Goal: Information Seeking & Learning: Check status

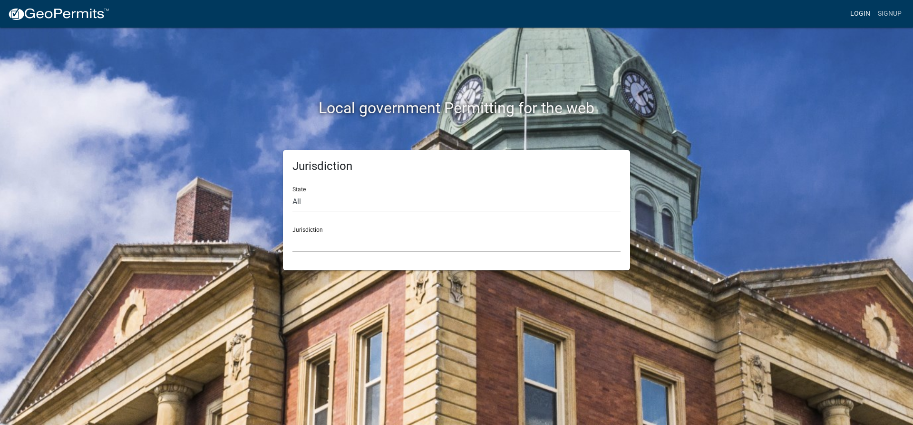
click at [860, 12] on link "Login" at bounding box center [861, 14] width 28 height 18
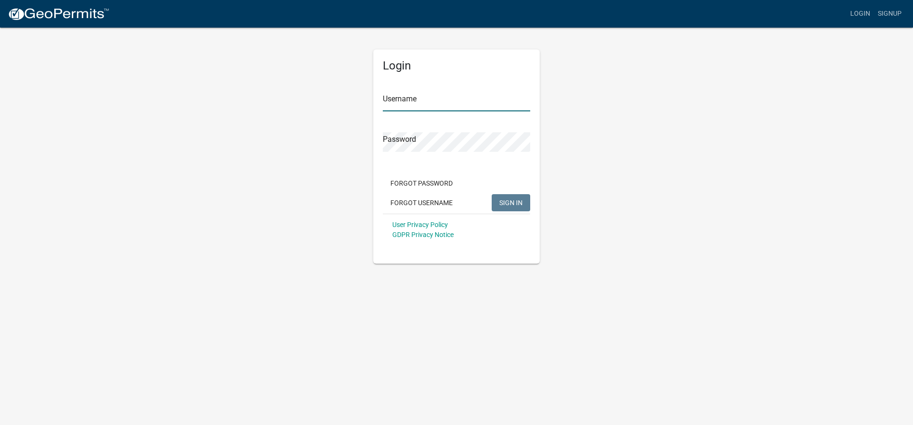
type input "lking"
click at [519, 203] on span "SIGN IN" at bounding box center [510, 202] width 23 height 8
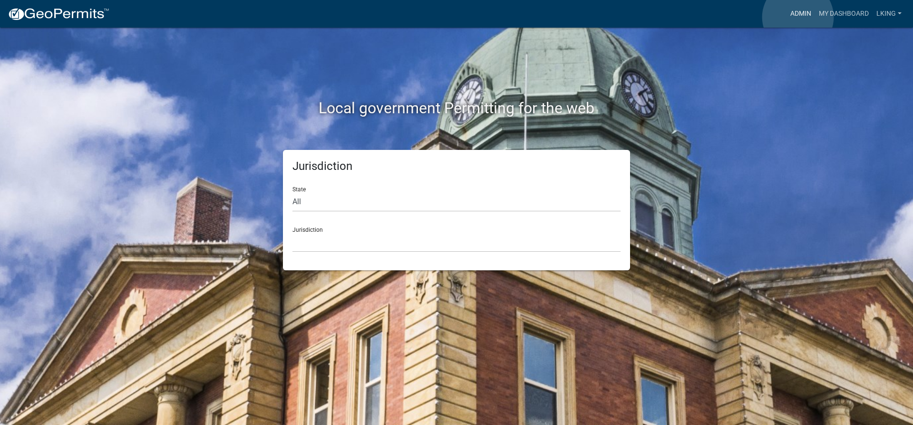
click at [798, 17] on link "Admin" at bounding box center [801, 14] width 29 height 18
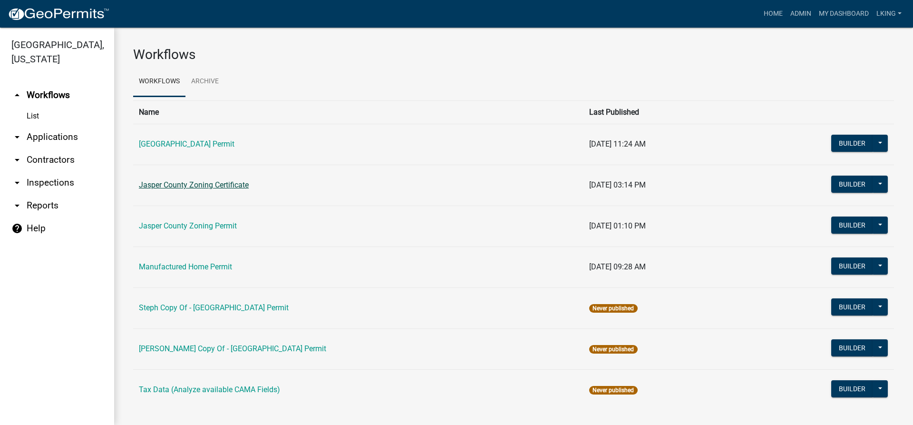
click at [241, 183] on link "Jasper County Zoning Certificate" at bounding box center [194, 184] width 110 height 9
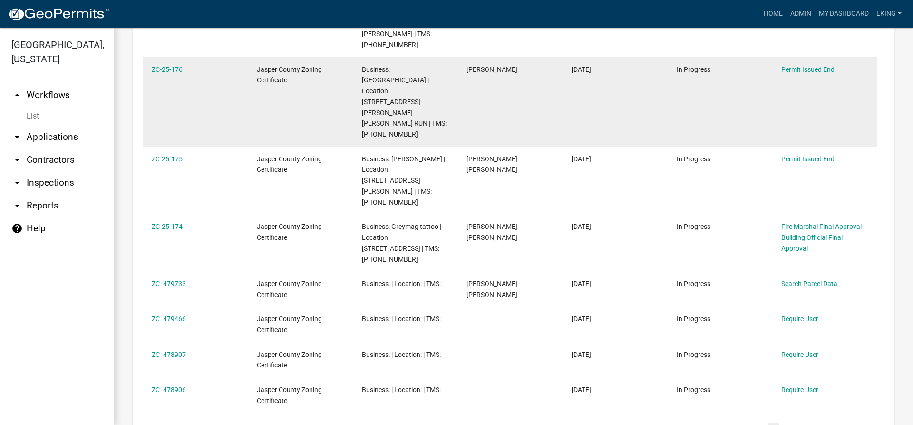
scroll to position [648, 0]
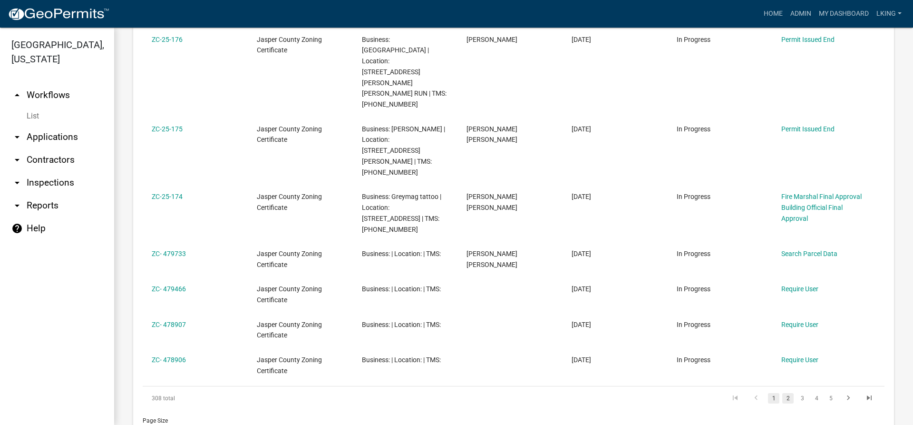
click at [783, 393] on link "2" at bounding box center [788, 398] width 11 height 10
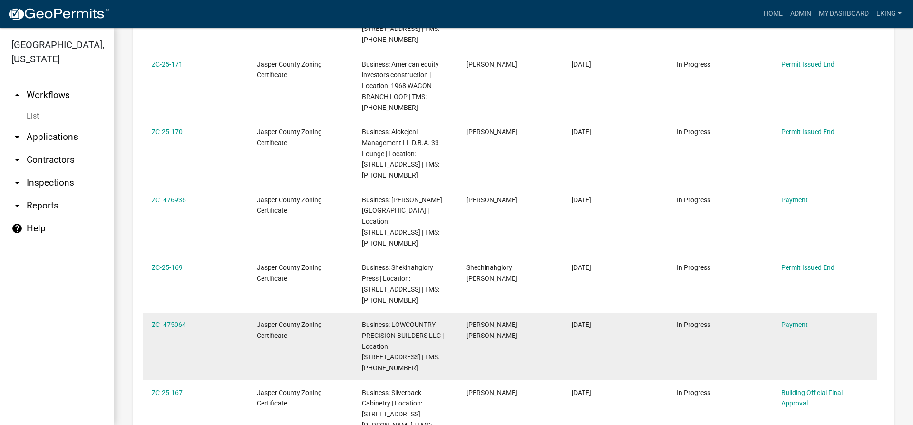
scroll to position [506, 0]
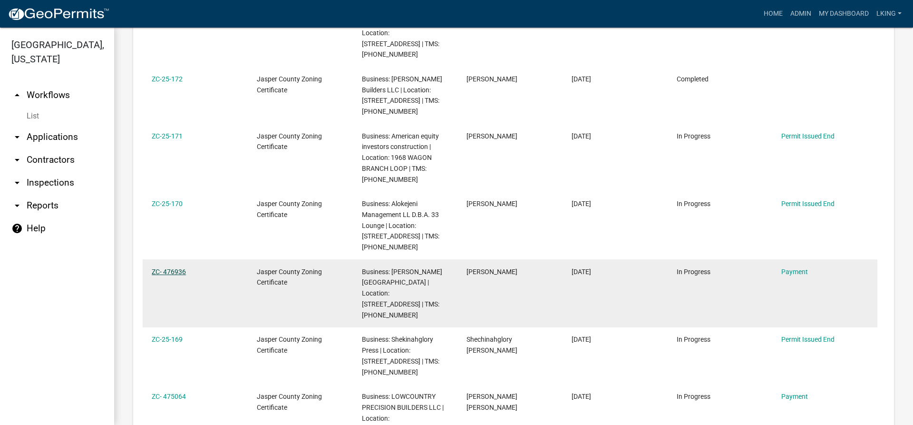
click at [181, 268] on link "ZC- 476936" at bounding box center [169, 272] width 34 height 8
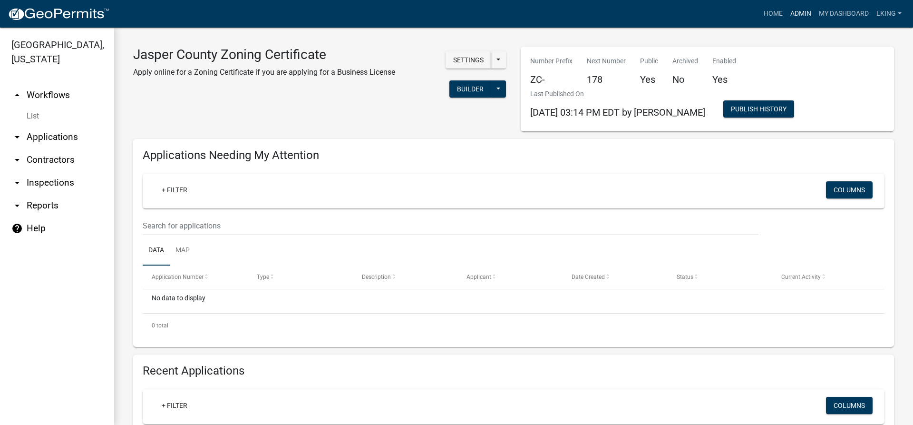
click at [793, 12] on link "Admin" at bounding box center [801, 14] width 29 height 18
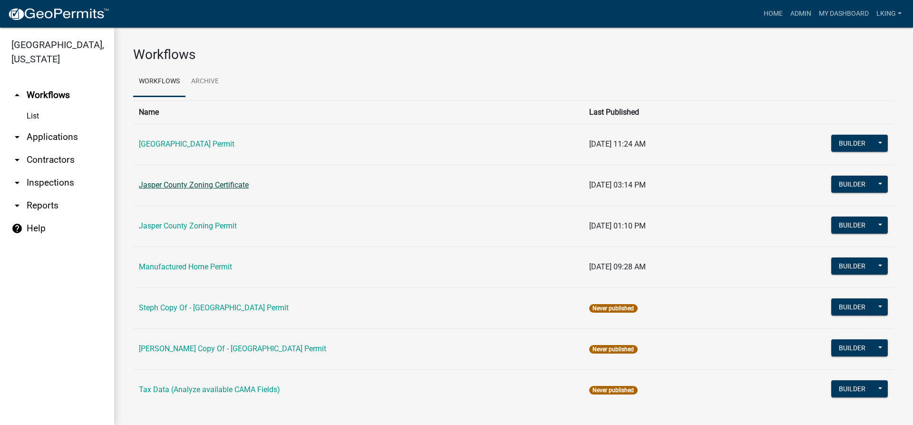
click at [215, 187] on link "Jasper County Zoning Certificate" at bounding box center [194, 184] width 110 height 9
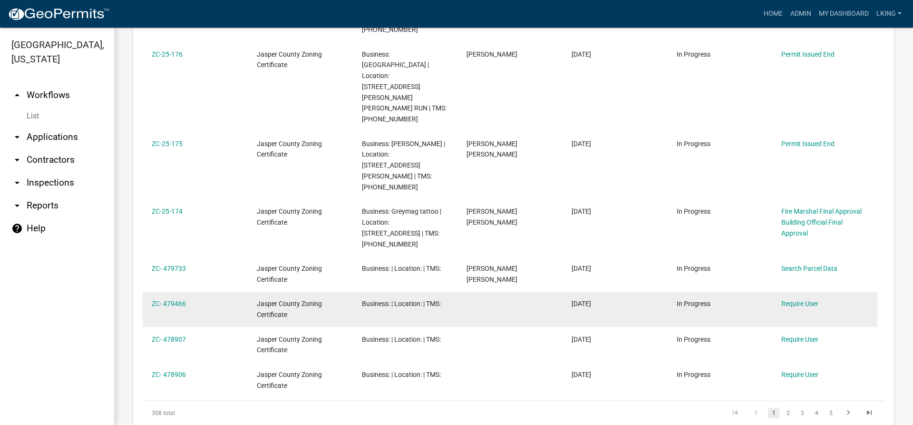
scroll to position [648, 0]
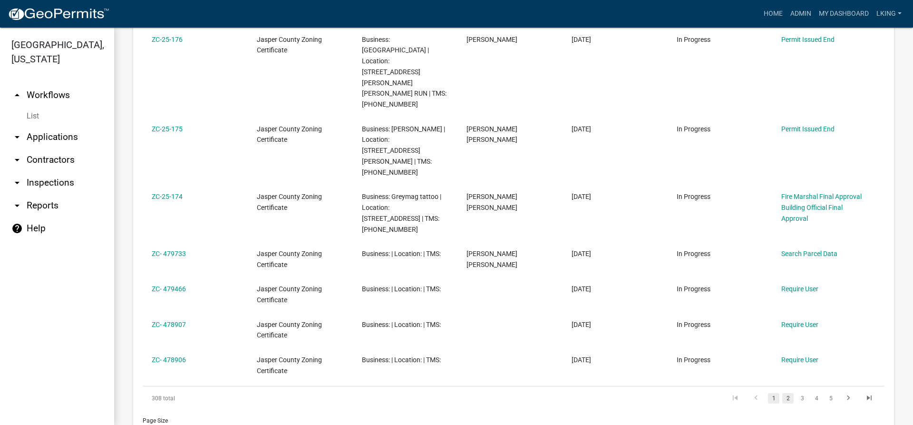
click at [783, 393] on link "2" at bounding box center [788, 398] width 11 height 10
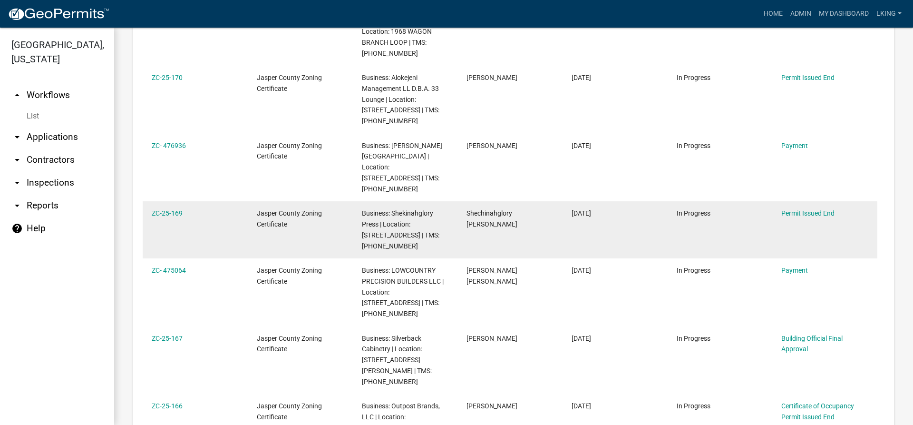
scroll to position [648, 0]
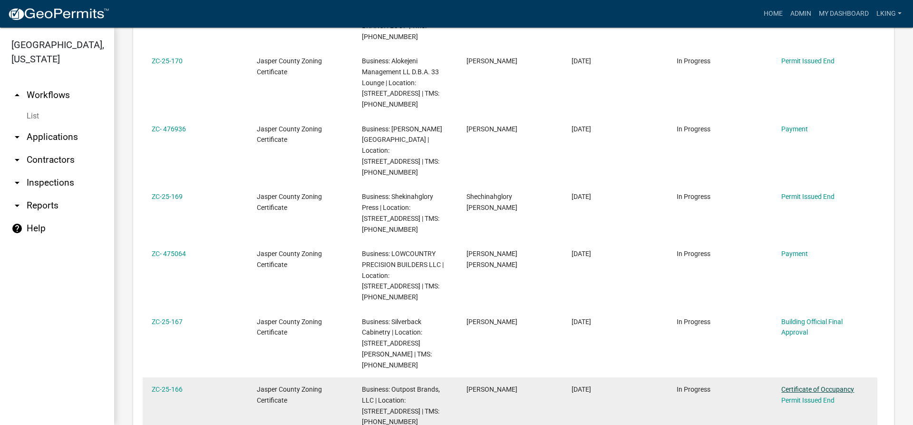
click at [795, 385] on link "Certificate of Occupancy" at bounding box center [818, 389] width 73 height 8
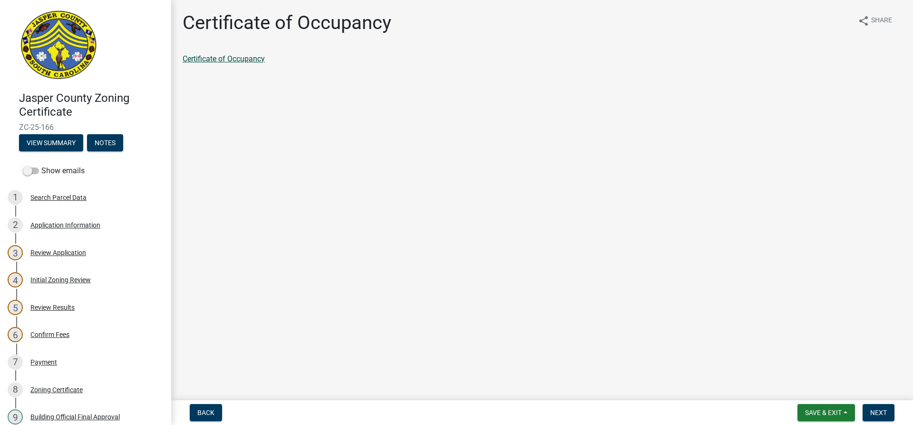
click at [235, 60] on link "Certificate of Occupancy" at bounding box center [224, 58] width 82 height 9
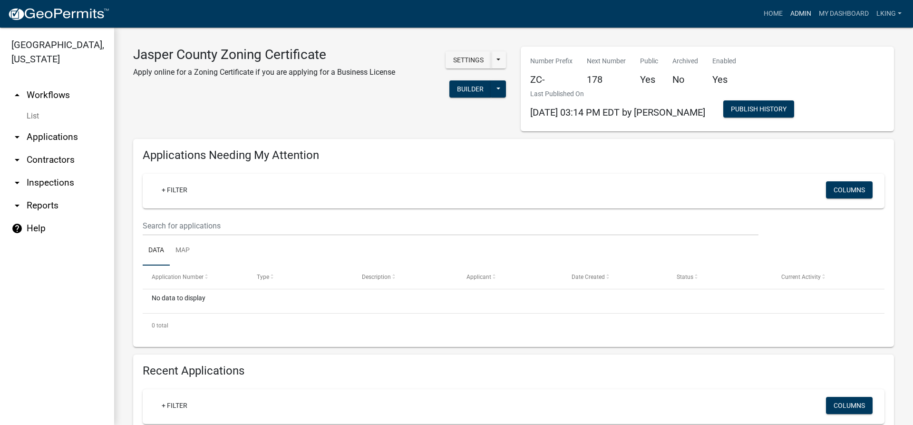
click at [798, 9] on link "Admin" at bounding box center [801, 14] width 29 height 18
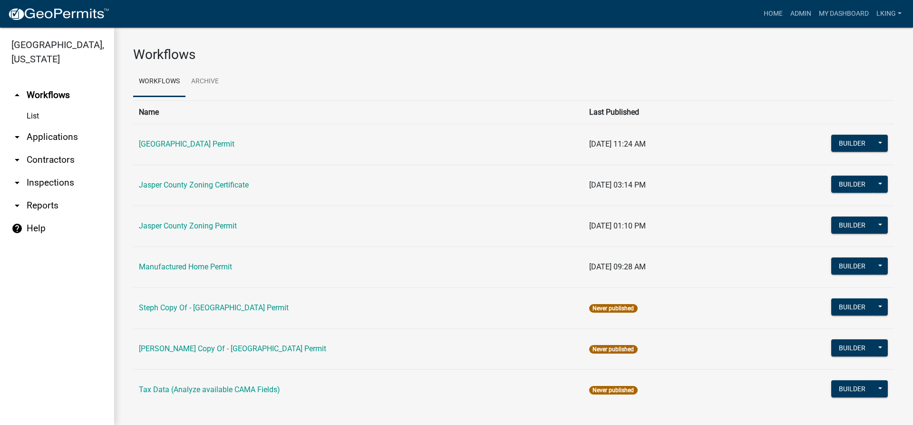
click at [178, 180] on td "Jasper County Zoning Certificate" at bounding box center [358, 185] width 450 height 41
click at [180, 182] on link "Jasper County Zoning Certificate" at bounding box center [194, 184] width 110 height 9
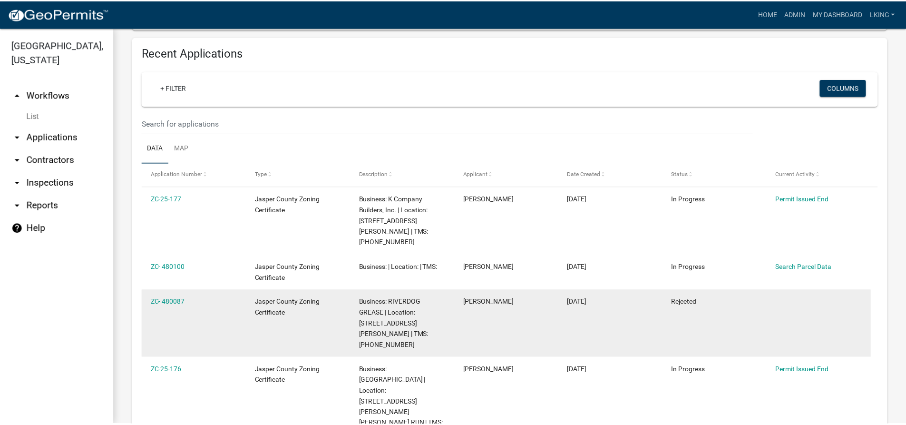
scroll to position [381, 0]
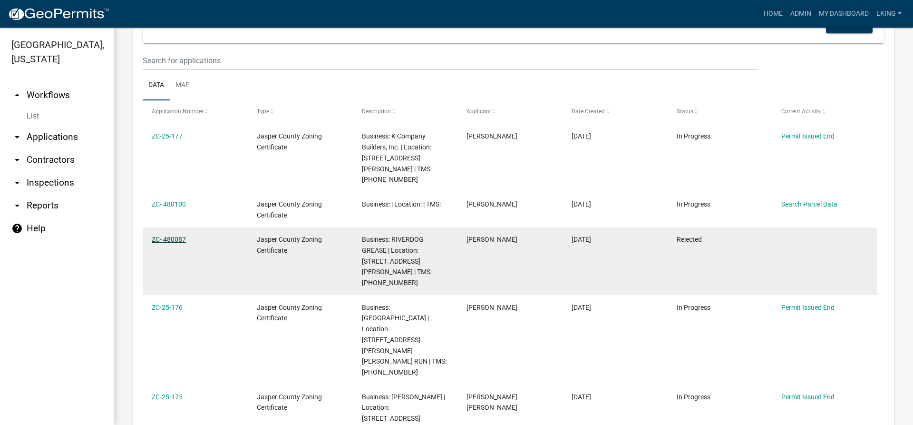
click at [167, 235] on link "ZC- 480087" at bounding box center [169, 239] width 34 height 8
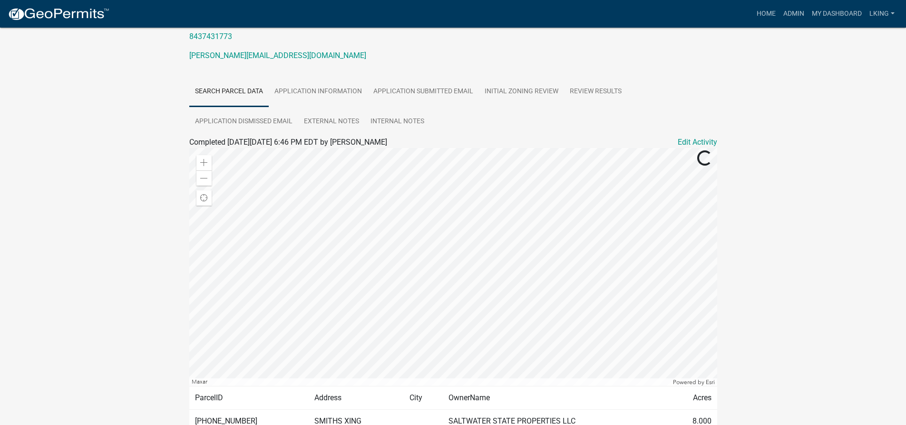
scroll to position [190, 0]
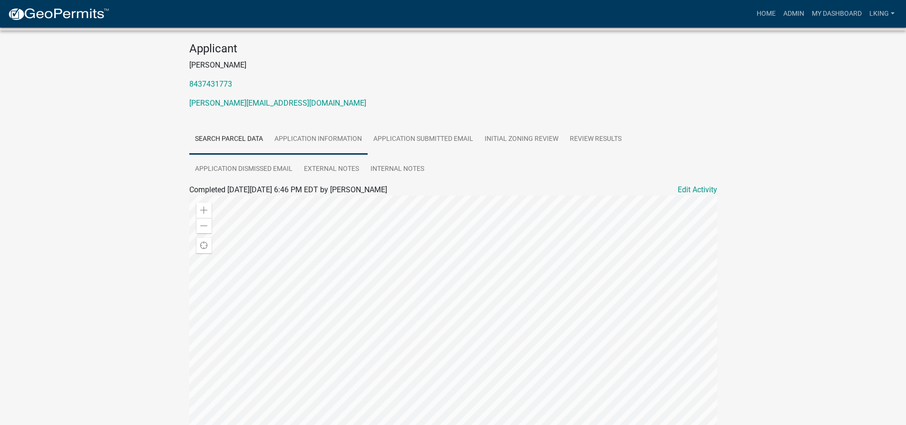
click at [295, 141] on link "Application Information" at bounding box center [318, 139] width 99 height 30
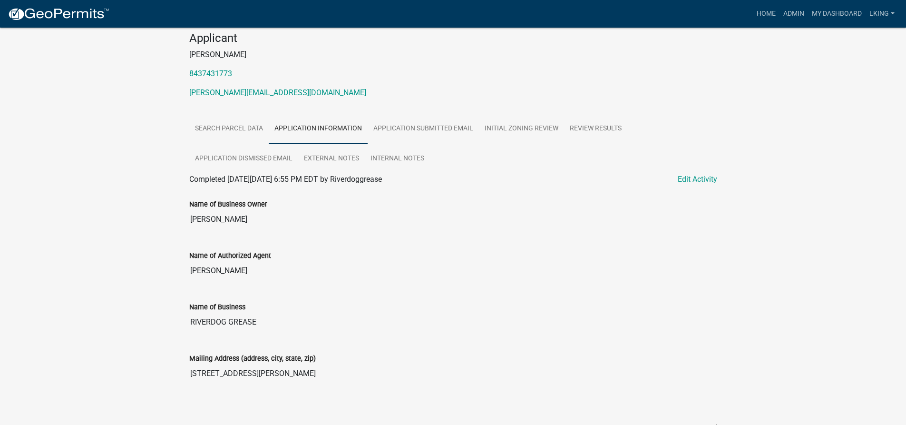
scroll to position [81, 0]
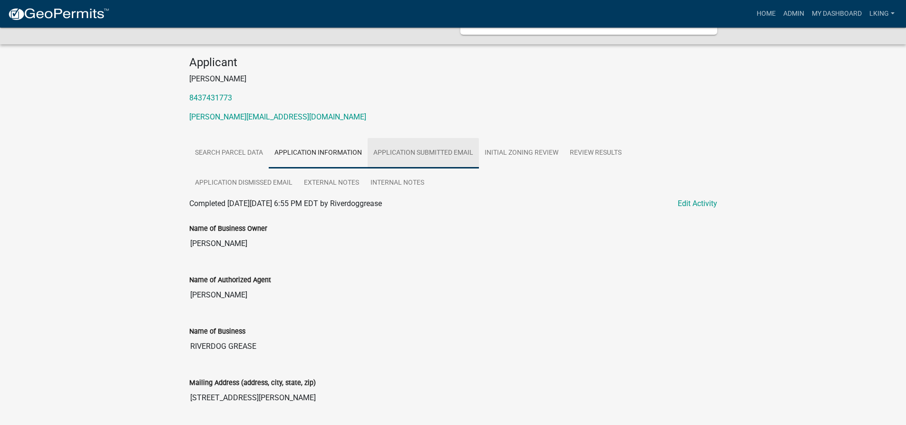
click at [452, 155] on link "Application Submitted Email" at bounding box center [423, 153] width 111 height 30
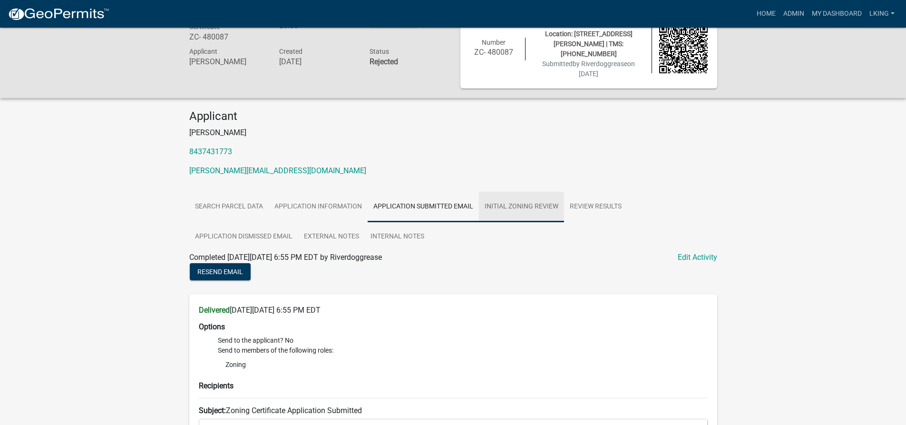
click at [525, 200] on link "Initial Zoning Review" at bounding box center [521, 207] width 85 height 30
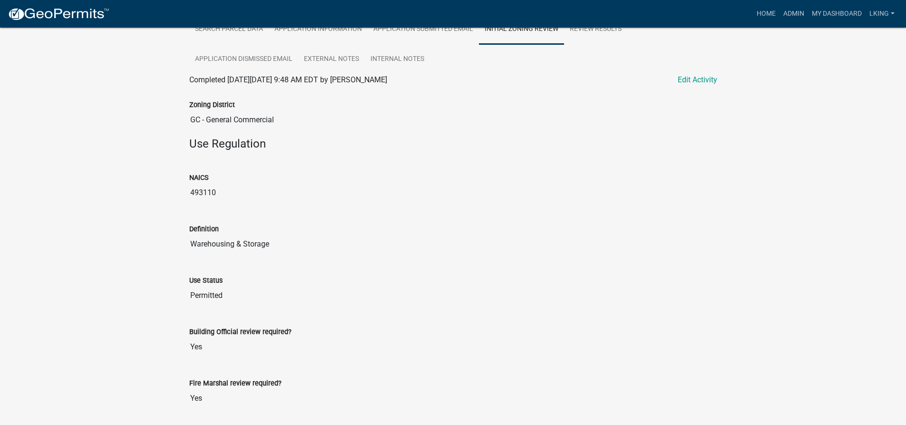
scroll to position [51, 0]
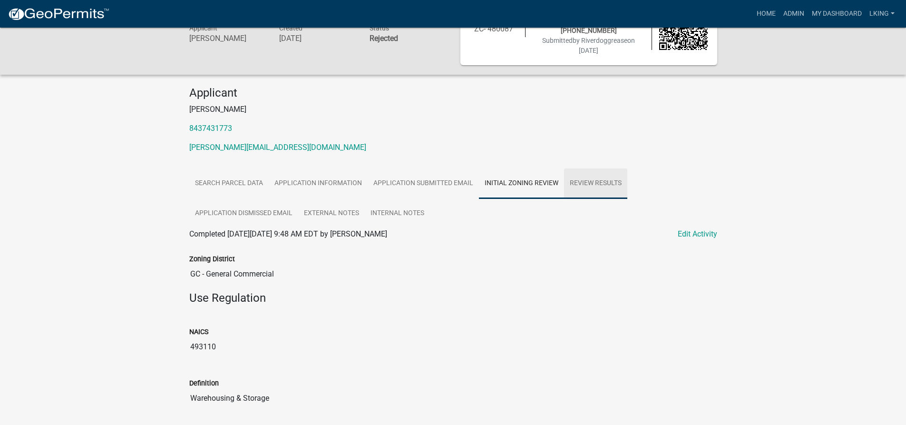
click at [591, 187] on link "Review Results" at bounding box center [595, 183] width 63 height 30
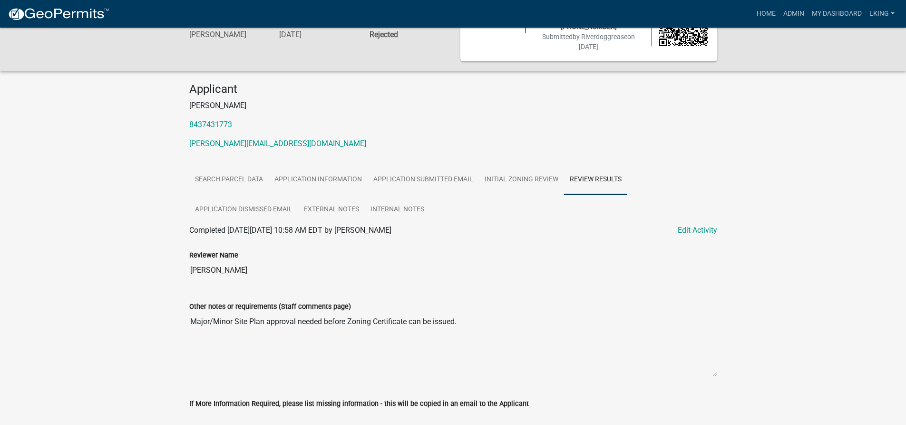
scroll to position [18, 0]
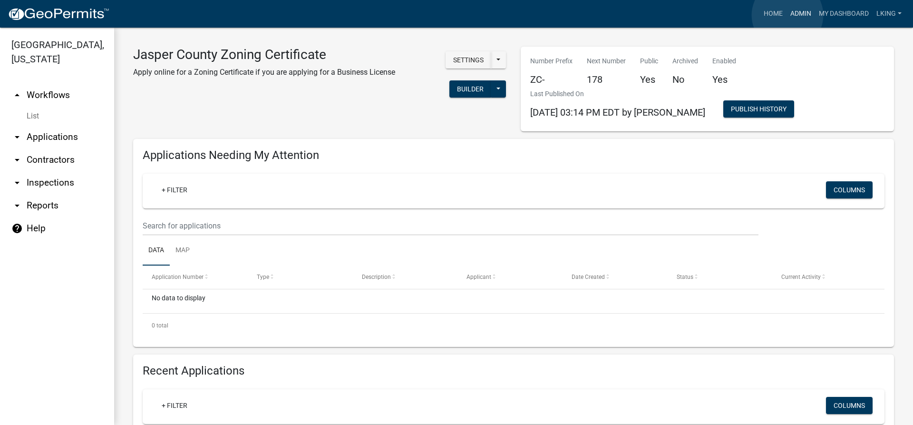
click at [788, 15] on link "Admin" at bounding box center [801, 14] width 29 height 18
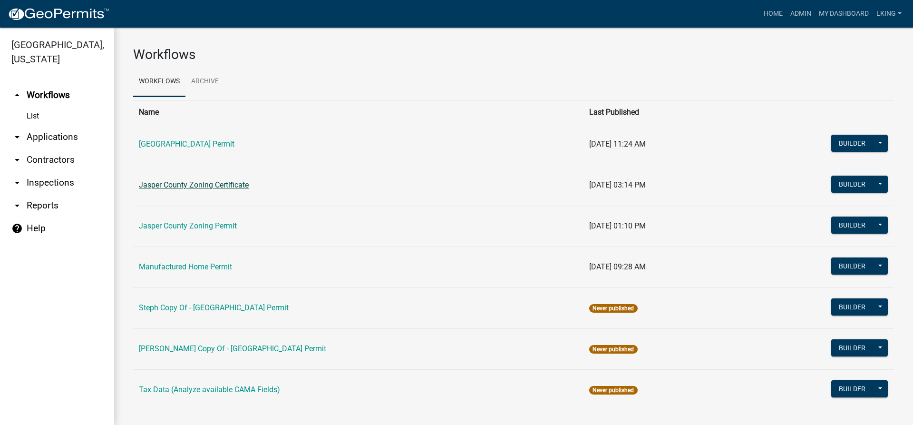
click at [204, 189] on link "Jasper County Zoning Certificate" at bounding box center [194, 184] width 110 height 9
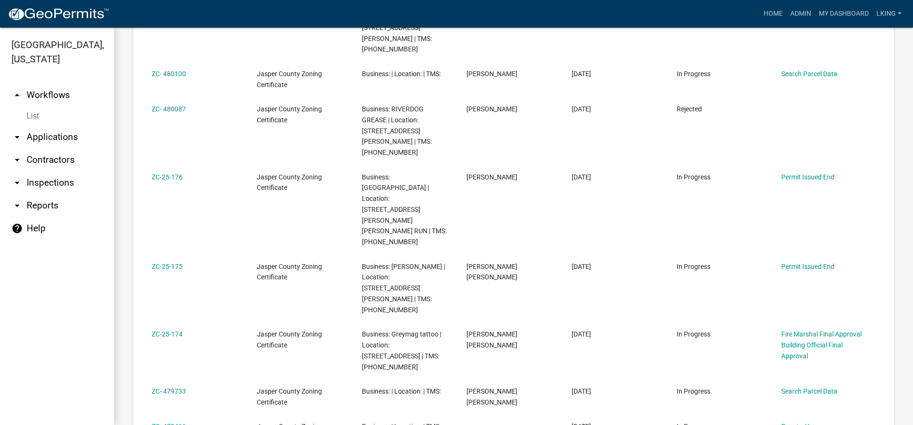
scroll to position [648, 0]
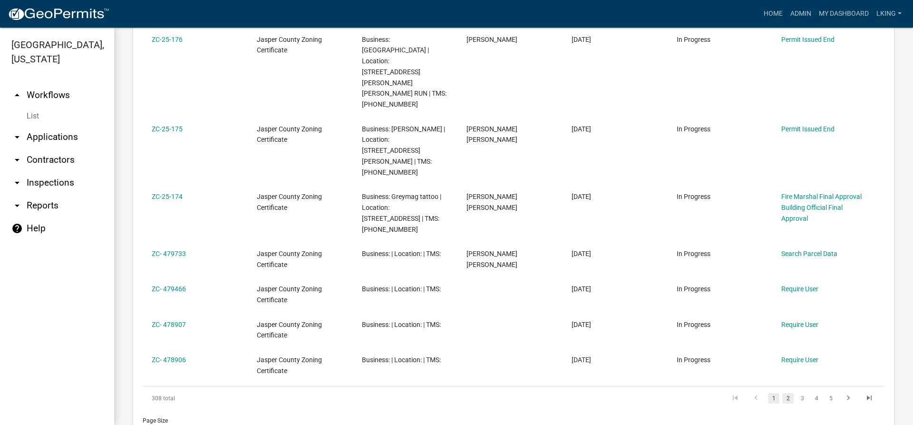
click at [783, 393] on link "2" at bounding box center [788, 398] width 11 height 10
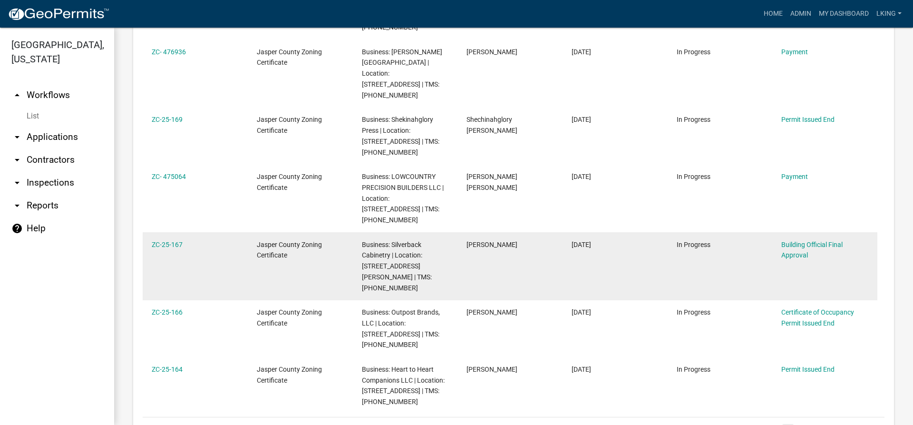
scroll to position [735, 0]
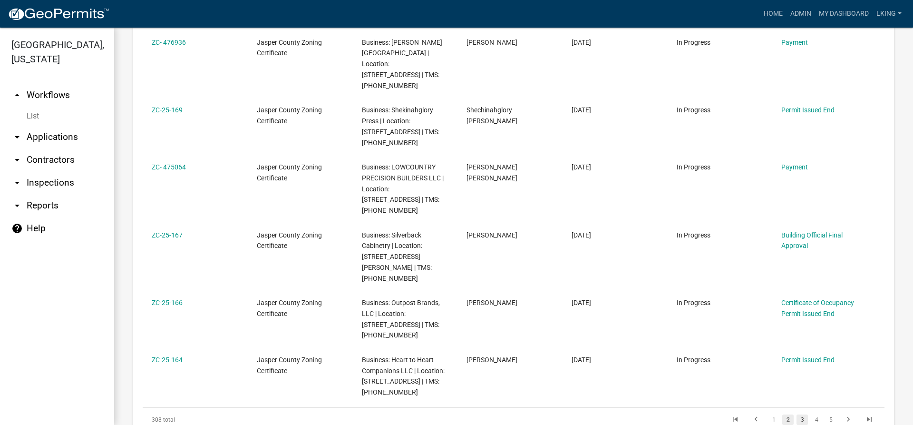
click at [797, 414] on link "3" at bounding box center [802, 419] width 11 height 10
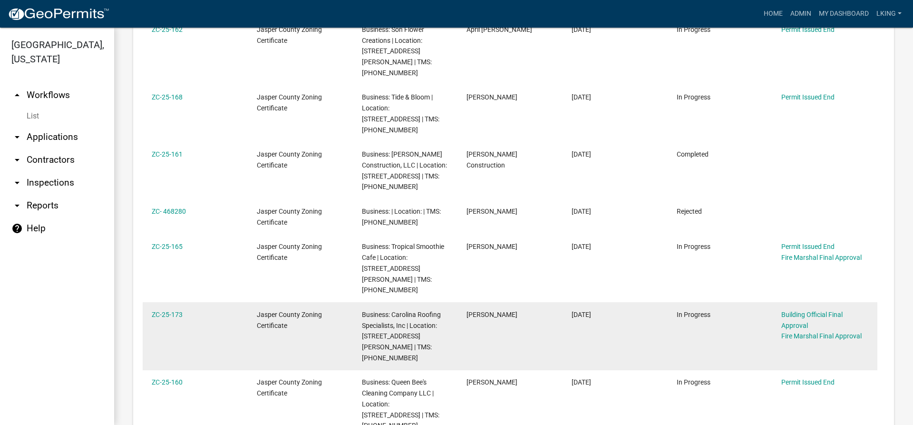
scroll to position [603, 0]
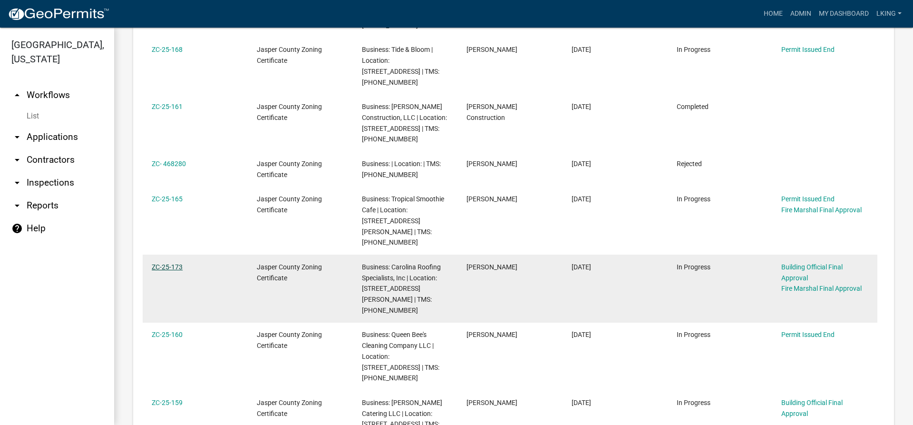
click at [174, 263] on link "ZC-25-173" at bounding box center [167, 267] width 31 height 8
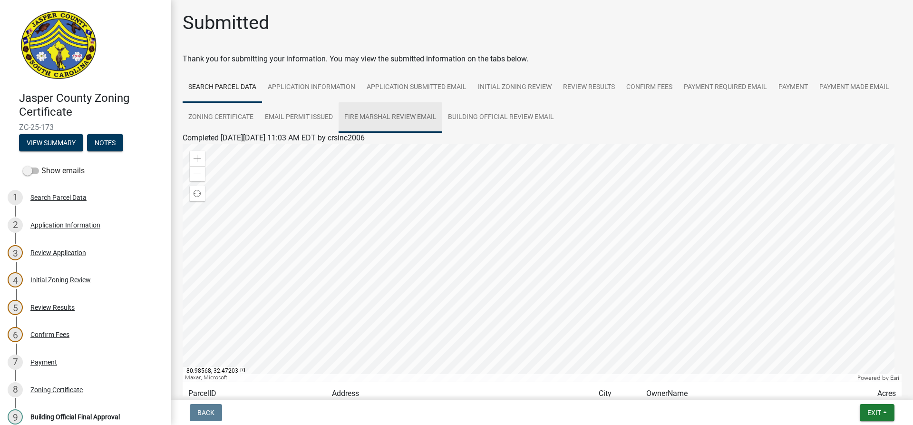
click at [442, 118] on link "Fire Marshal Review Email" at bounding box center [391, 117] width 104 height 30
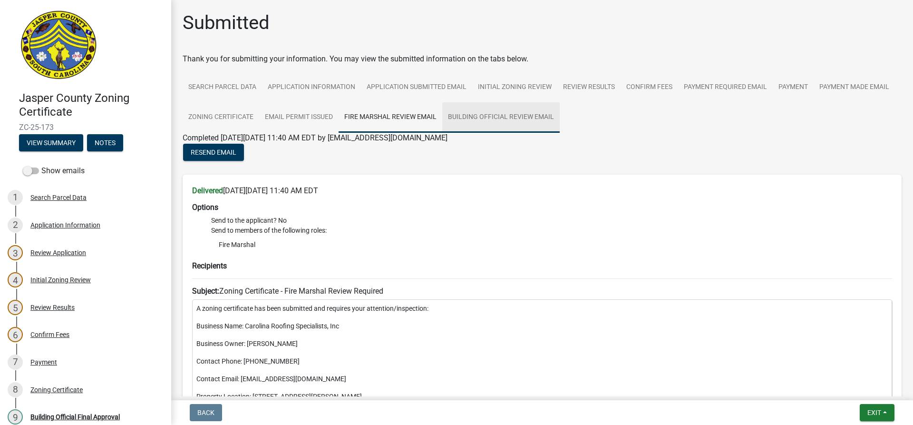
click at [542, 123] on link "Building Official Review Email" at bounding box center [500, 117] width 117 height 30
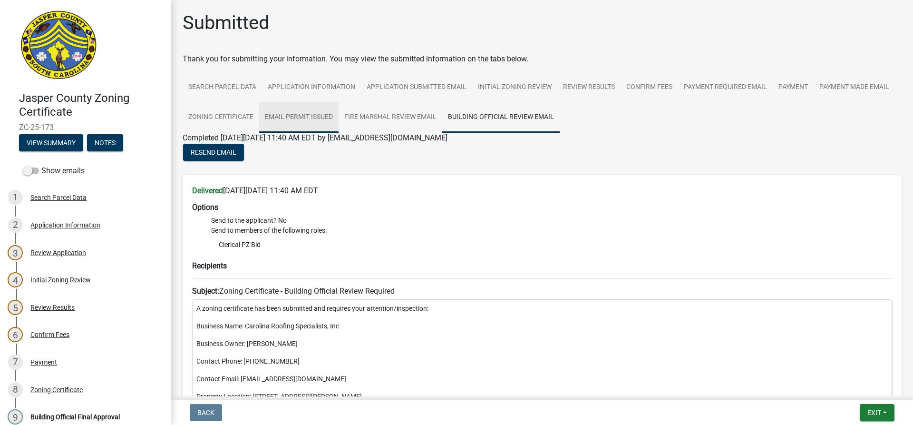
click at [339, 123] on link "Email Permit Issued" at bounding box center [298, 117] width 79 height 30
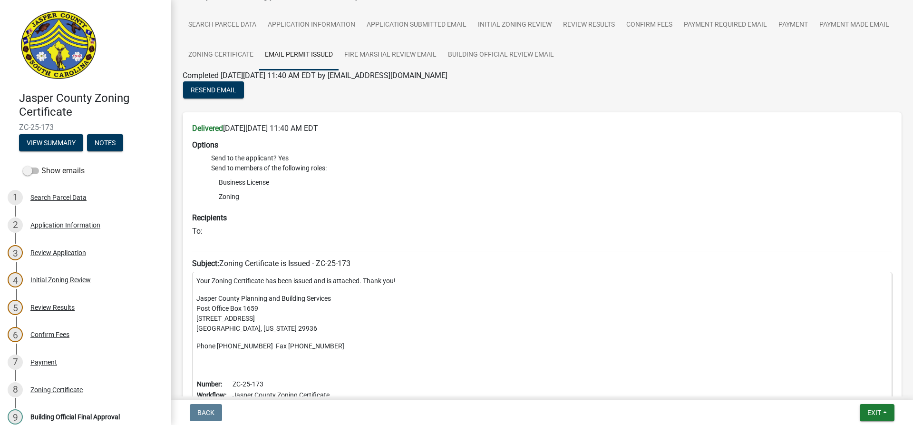
scroll to position [39, 0]
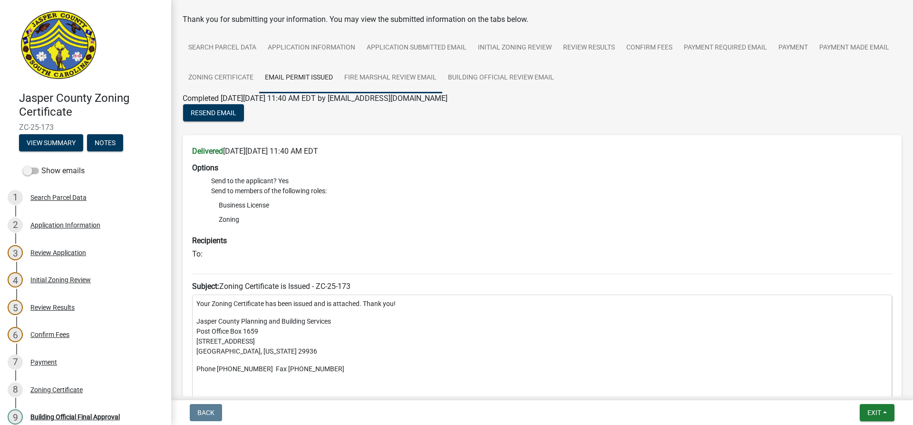
click at [438, 79] on link "Fire Marshal Review Email" at bounding box center [391, 78] width 104 height 30
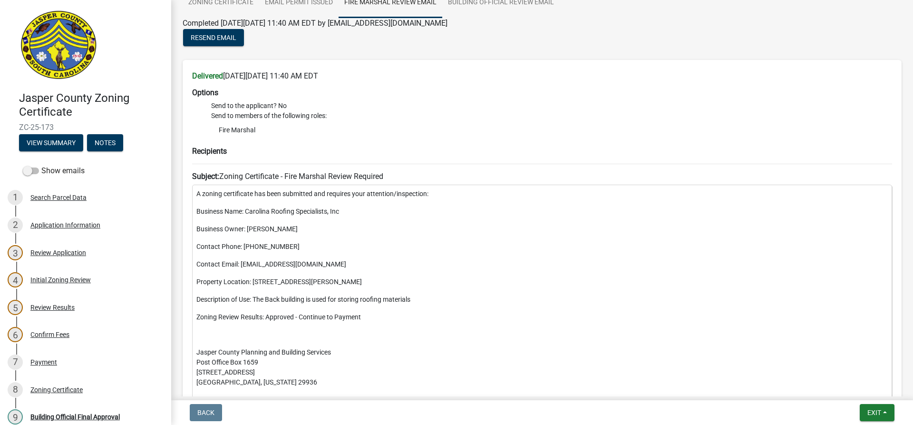
scroll to position [108, 0]
